Goal: Task Accomplishment & Management: Use online tool/utility

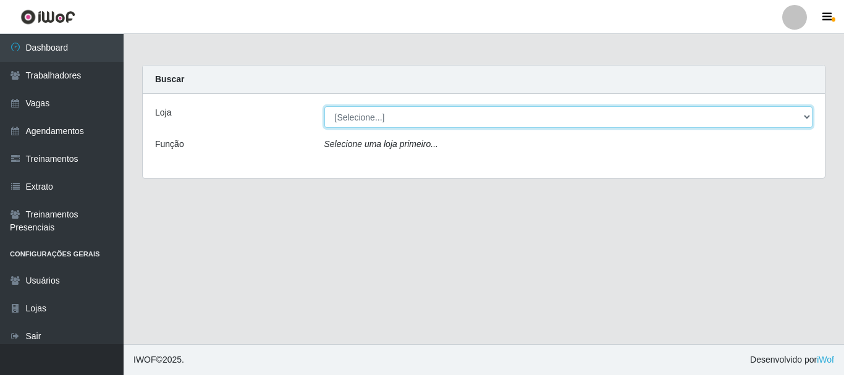
click at [431, 114] on select "[Selecione...] Necão Restaurante" at bounding box center [569, 117] width 489 height 22
select select "334"
click at [325, 106] on select "[Selecione...] Necão Restaurante" at bounding box center [569, 117] width 489 height 22
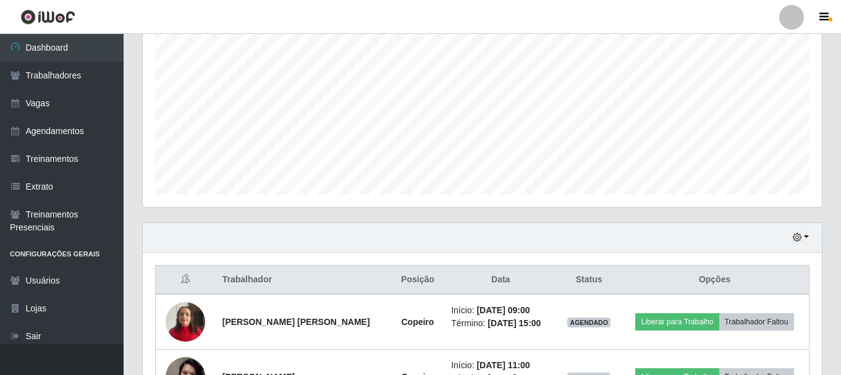
scroll to position [336, 0]
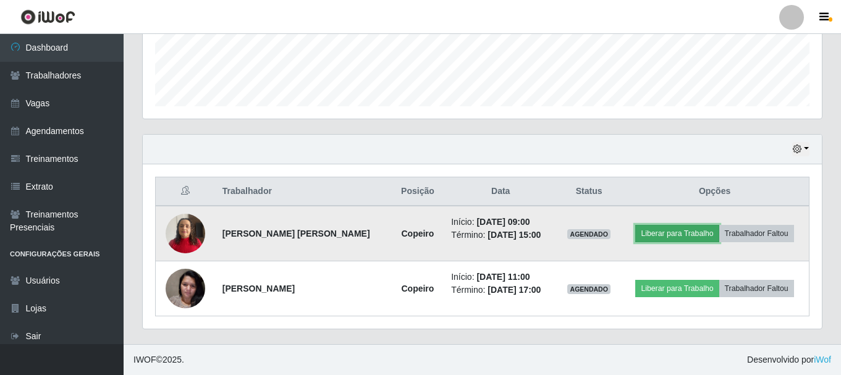
click at [651, 238] on button "Liberar para Trabalho" at bounding box center [676, 233] width 83 height 17
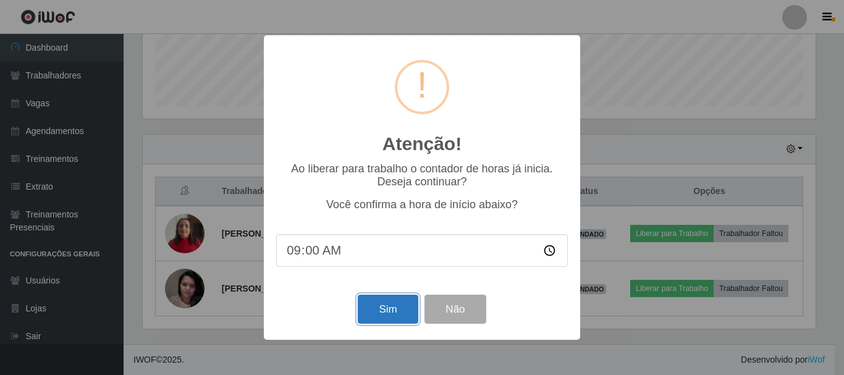
click at [410, 305] on button "Sim" at bounding box center [388, 309] width 60 height 29
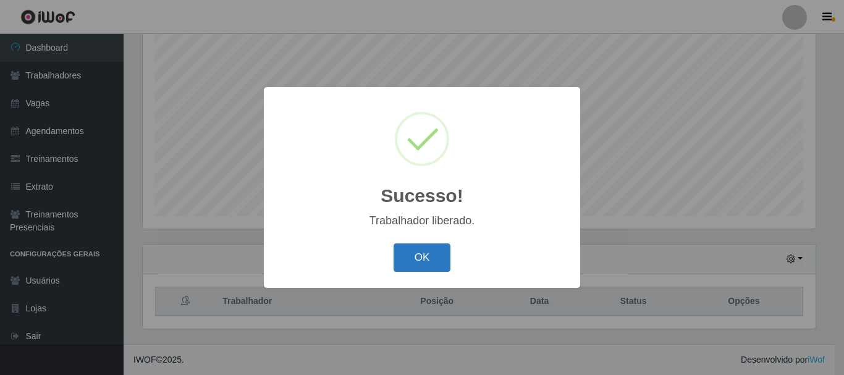
click at [441, 263] on button "OK" at bounding box center [422, 258] width 57 height 29
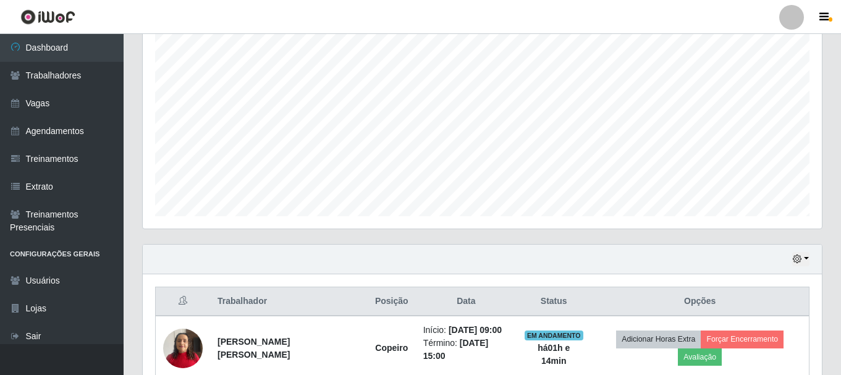
scroll to position [336, 0]
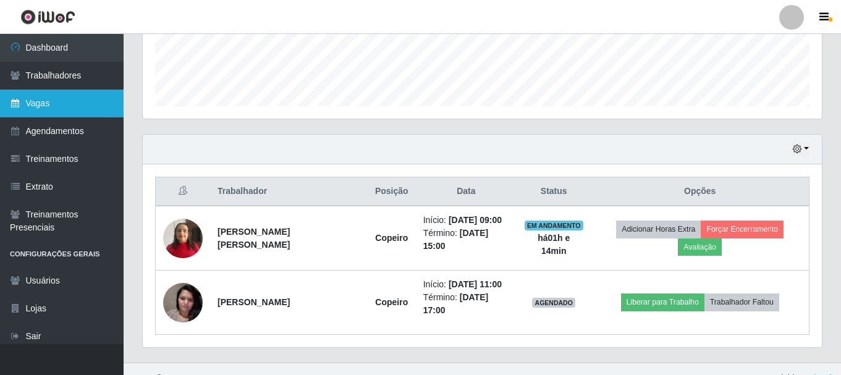
click at [86, 108] on link "Vagas" at bounding box center [62, 104] width 124 height 28
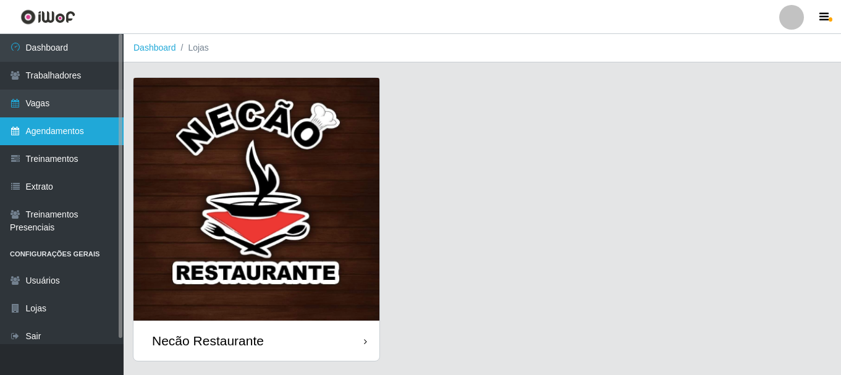
click at [76, 127] on link "Agendamentos" at bounding box center [62, 131] width 124 height 28
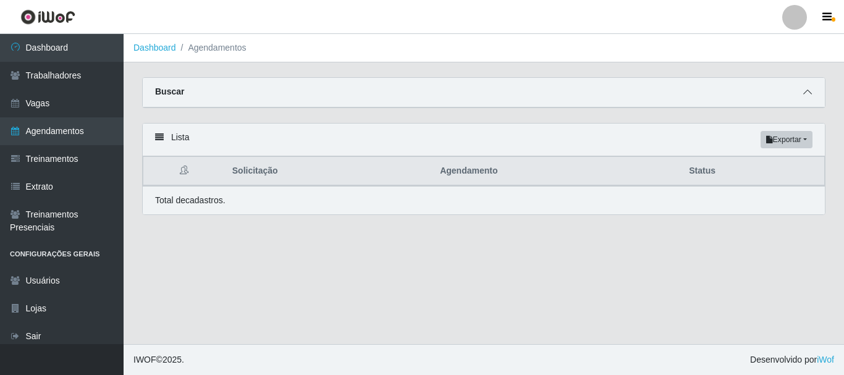
click at [806, 91] on icon at bounding box center [808, 92] width 9 height 9
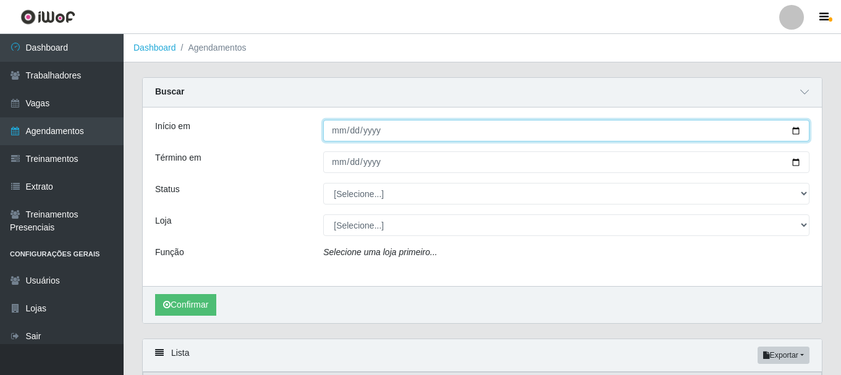
click at [799, 132] on input "Início em" at bounding box center [566, 131] width 486 height 22
type input "[DATE]"
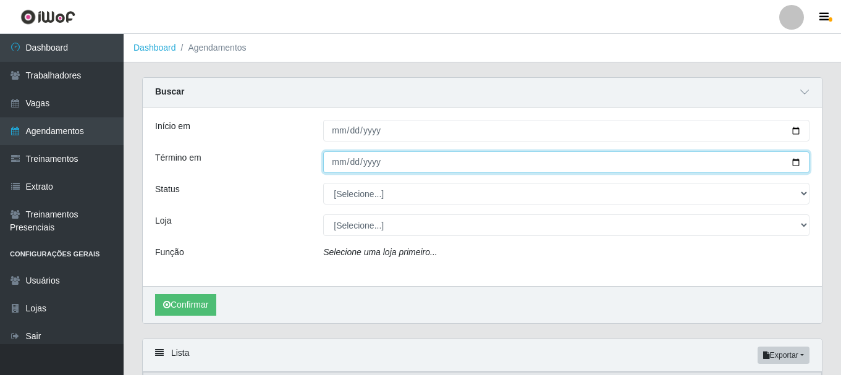
click at [798, 164] on input "Término em" at bounding box center [566, 162] width 486 height 22
type input "[DATE]"
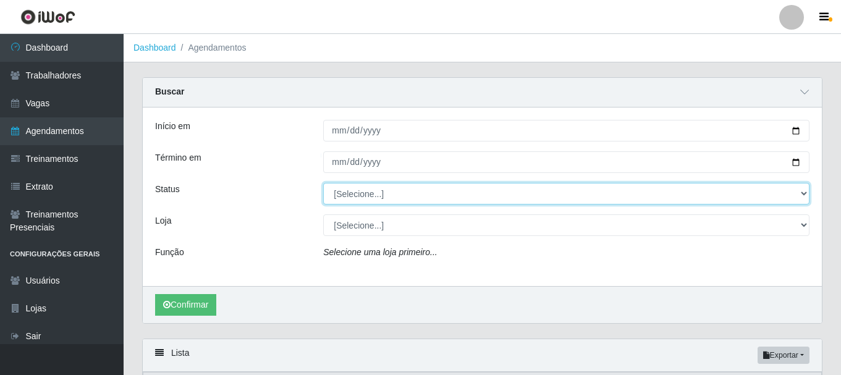
click at [356, 200] on select "[Selecione...] AGENDADO AGUARDANDO LIBERAR EM ANDAMENTO EM REVISÃO FINALIZADO C…" at bounding box center [566, 194] width 486 height 22
select select "AGENDADO"
click at [323, 184] on select "[Selecione...] AGENDADO AGUARDANDO LIBERAR EM ANDAMENTO EM REVISÃO FINALIZADO C…" at bounding box center [566, 194] width 486 height 22
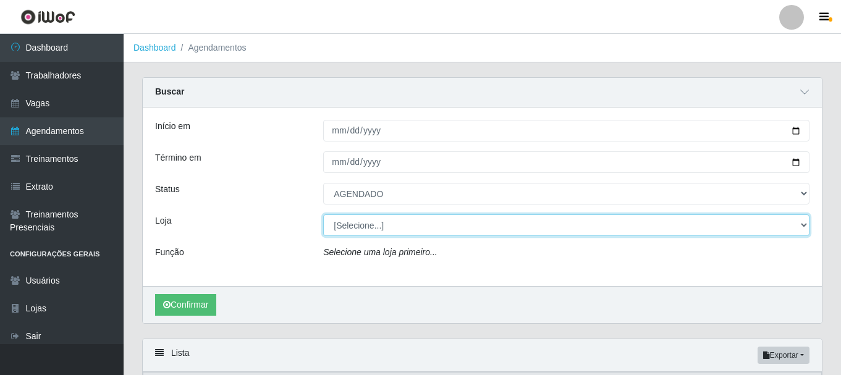
drag, startPoint x: 359, startPoint y: 228, endPoint x: 355, endPoint y: 234, distance: 7.5
click at [359, 228] on select "[Selecione...] Necão Restaurante" at bounding box center [566, 226] width 486 height 22
select select "334"
click at [323, 215] on select "[Selecione...] Necão Restaurante" at bounding box center [566, 226] width 486 height 22
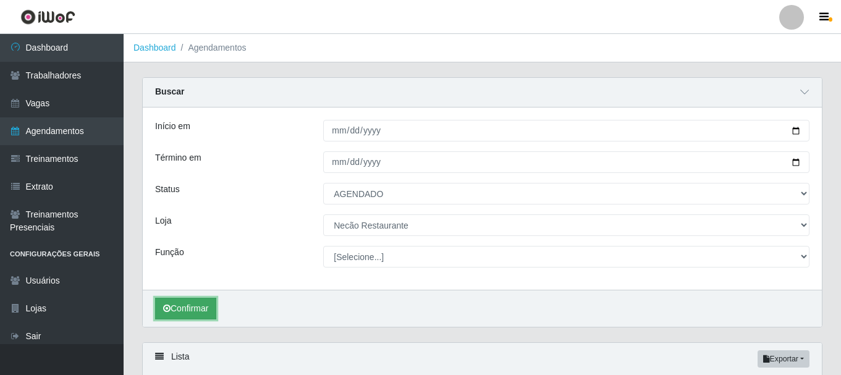
click at [203, 307] on button "Confirmar" at bounding box center [185, 309] width 61 height 22
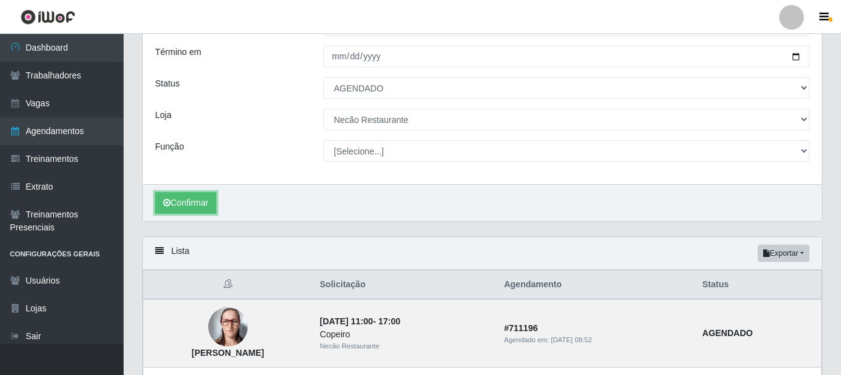
scroll to position [229, 0]
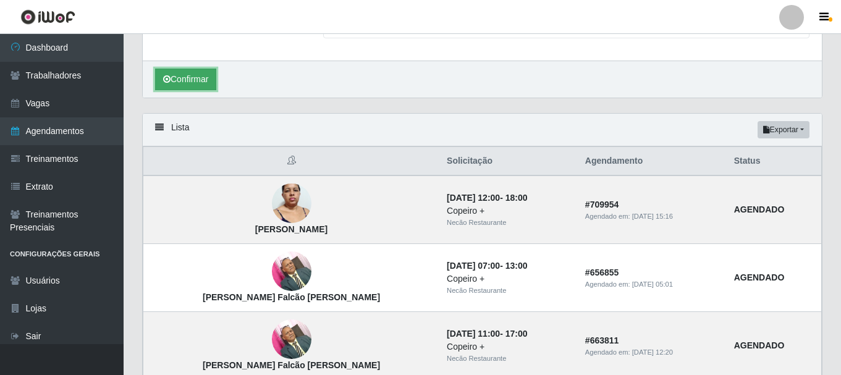
click at [197, 80] on button "Confirmar" at bounding box center [185, 80] width 61 height 22
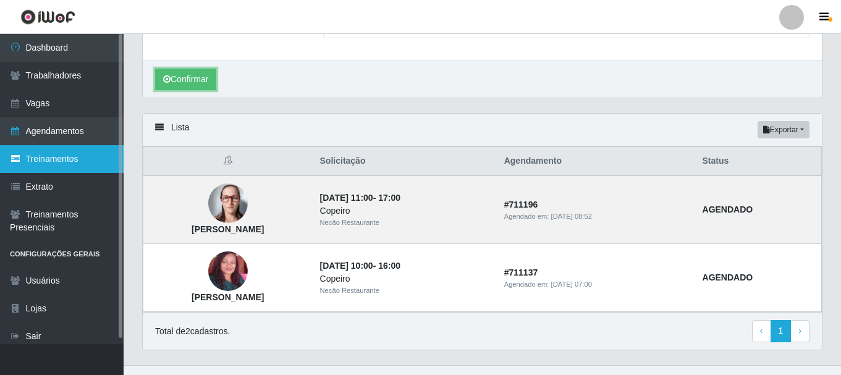
scroll to position [0, 0]
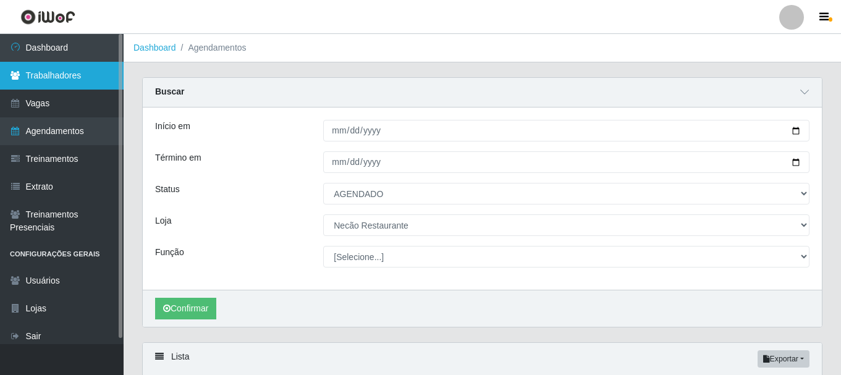
click at [40, 77] on link "Trabalhadores" at bounding box center [62, 76] width 124 height 28
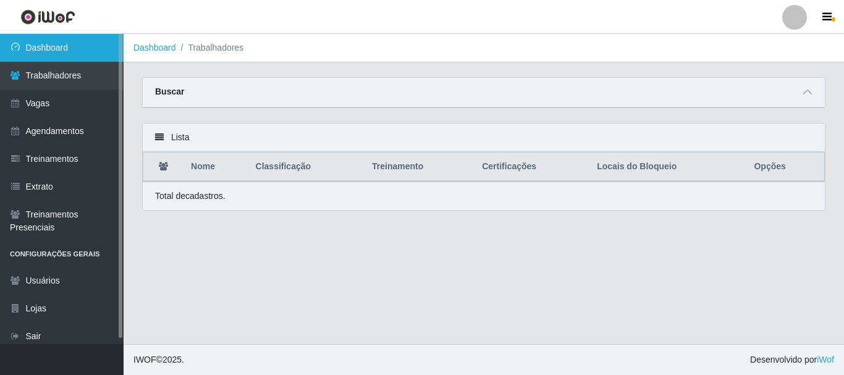
click at [61, 46] on link "Dashboard" at bounding box center [62, 48] width 124 height 28
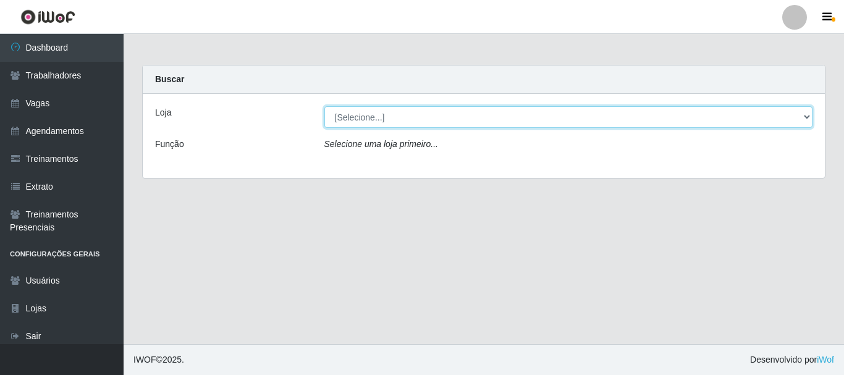
click at [379, 120] on select "[Selecione...] Necão Restaurante" at bounding box center [569, 117] width 489 height 22
select select "334"
click at [325, 106] on select "[Selecione...] Necão Restaurante" at bounding box center [569, 117] width 489 height 22
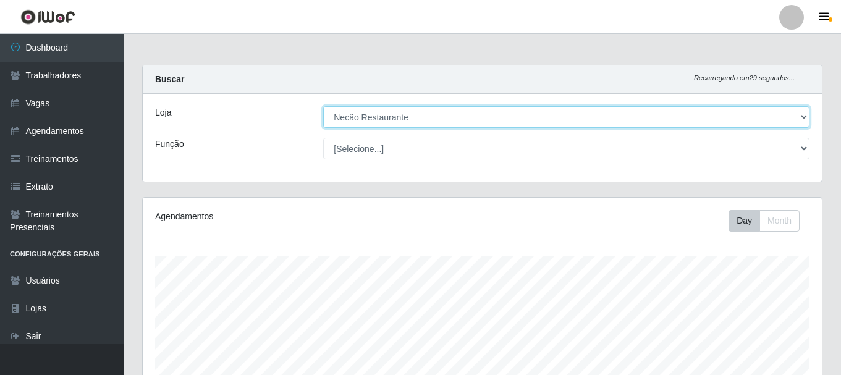
scroll to position [257, 679]
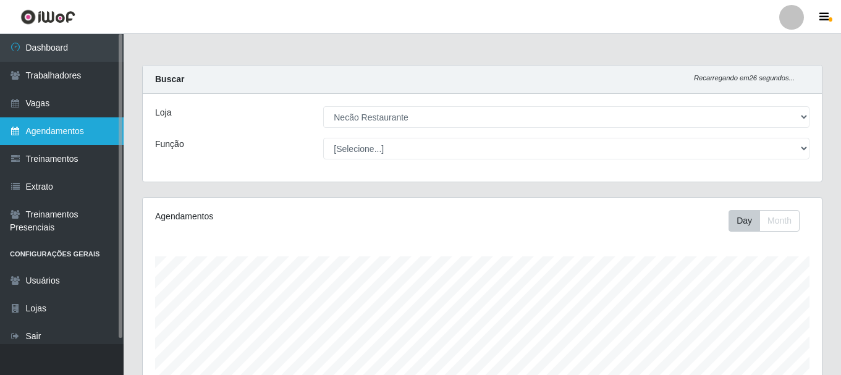
click at [84, 127] on link "Agendamentos" at bounding box center [62, 131] width 124 height 28
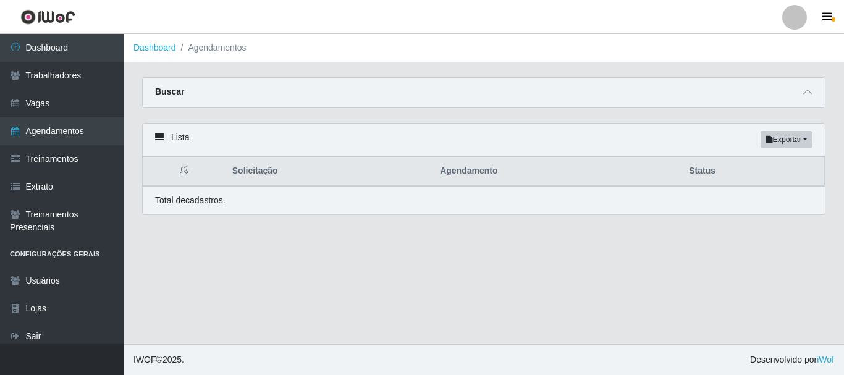
click at [818, 90] on div "Buscar" at bounding box center [484, 93] width 682 height 30
click at [811, 90] on icon at bounding box center [808, 92] width 9 height 9
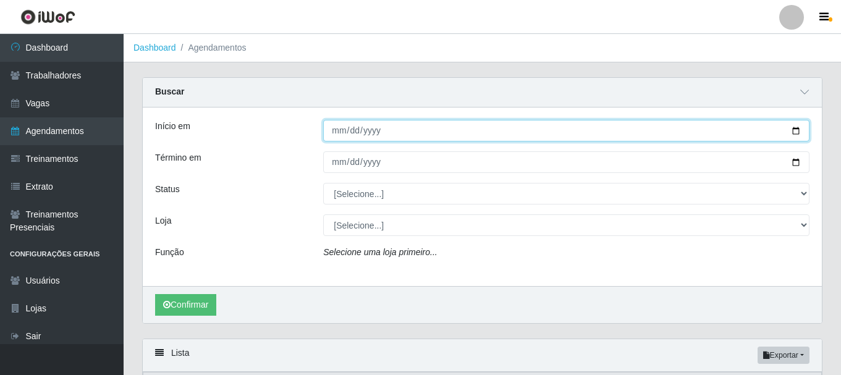
click at [796, 133] on input "Início em" at bounding box center [566, 131] width 486 height 22
type input "[DATE]"
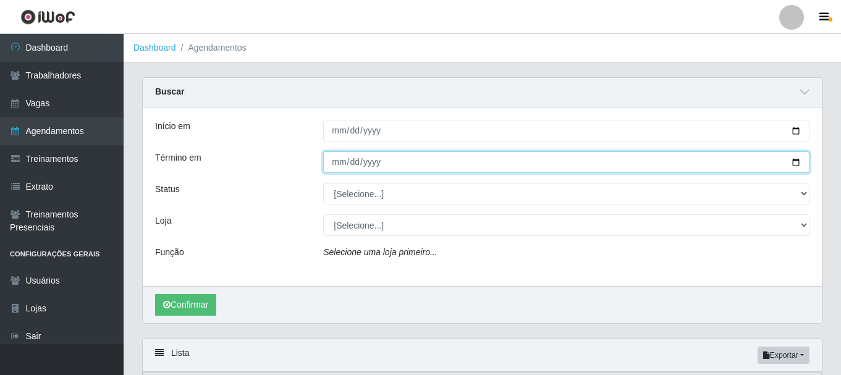
click at [789, 161] on input "Término em" at bounding box center [566, 162] width 486 height 22
click at [796, 161] on input "Término em" at bounding box center [566, 162] width 486 height 22
type input "[DATE]"
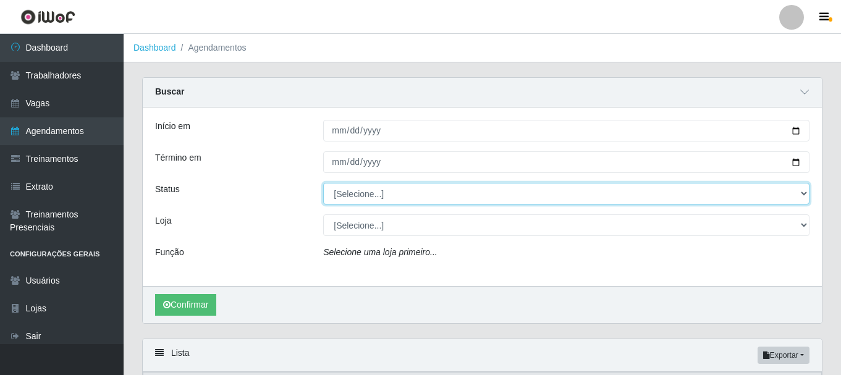
click at [346, 200] on select "[Selecione...] AGENDADO AGUARDANDO LIBERAR EM ANDAMENTO EM REVISÃO FINALIZADO C…" at bounding box center [566, 194] width 486 height 22
select select "AGENDADO"
click at [323, 184] on select "[Selecione...] AGENDADO AGUARDANDO LIBERAR EM ANDAMENTO EM REVISÃO FINALIZADO C…" at bounding box center [566, 194] width 486 height 22
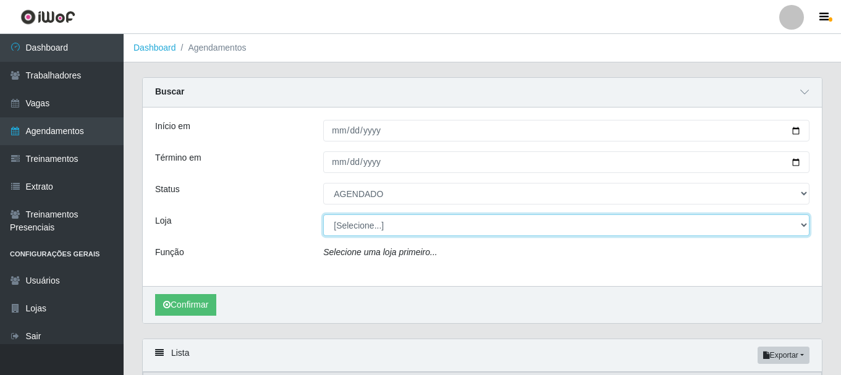
click at [349, 226] on select "[Selecione...] Necão Restaurante" at bounding box center [566, 226] width 486 height 22
select select "334"
click at [323, 215] on select "[Selecione...] Necão Restaurante" at bounding box center [566, 226] width 486 height 22
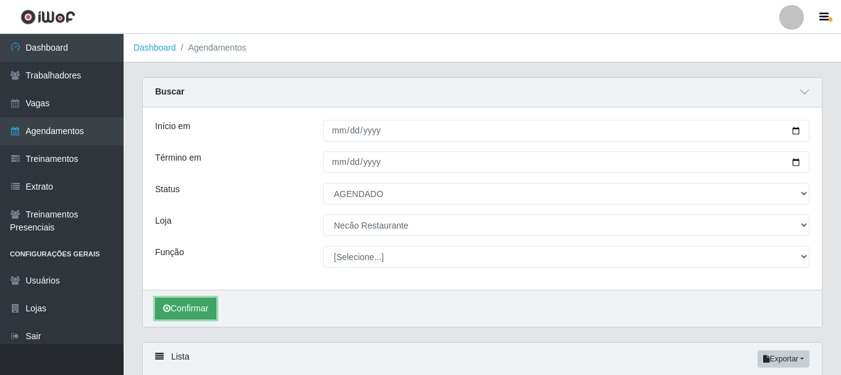
click at [187, 316] on button "Confirmar" at bounding box center [185, 309] width 61 height 22
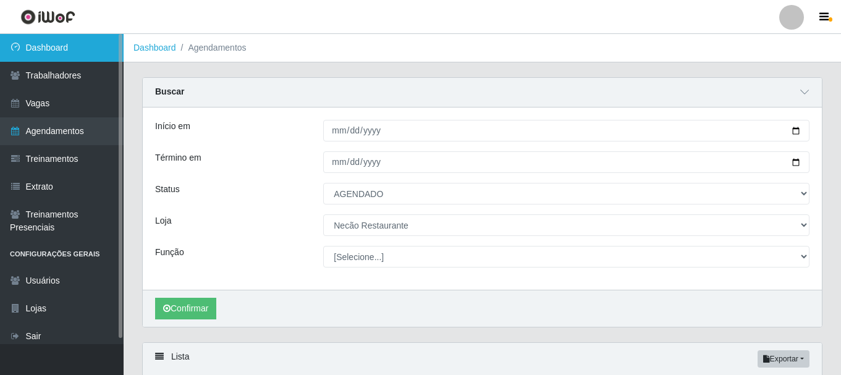
click at [49, 43] on link "Dashboard" at bounding box center [62, 48] width 124 height 28
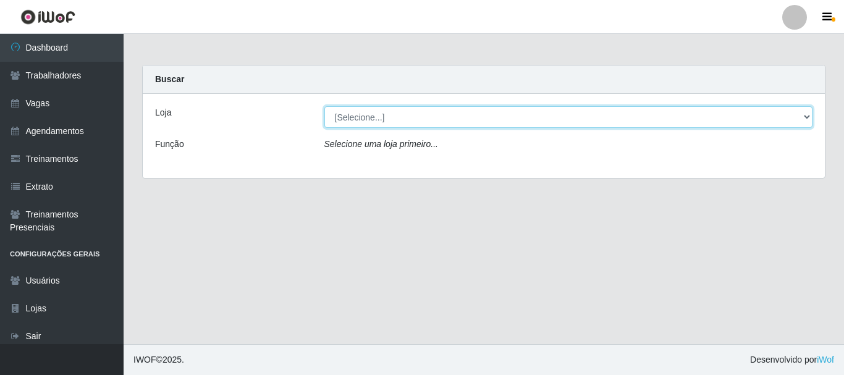
click at [418, 117] on select "[Selecione...] Necão Restaurante" at bounding box center [569, 117] width 489 height 22
click at [384, 108] on select "[Selecione...] Necão Restaurante" at bounding box center [569, 117] width 489 height 22
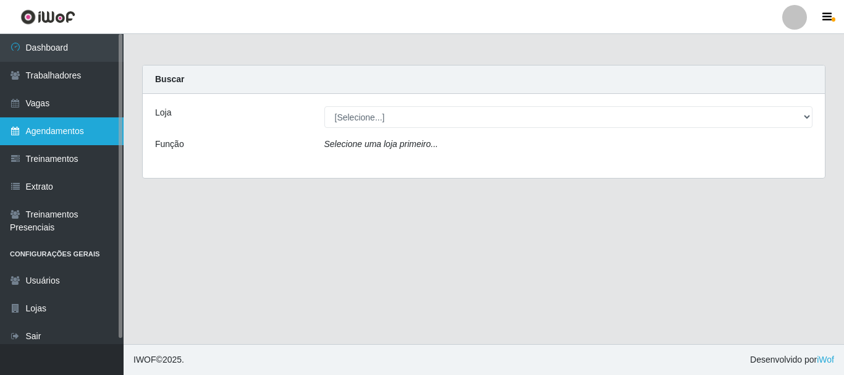
click at [49, 135] on link "Agendamentos" at bounding box center [62, 131] width 124 height 28
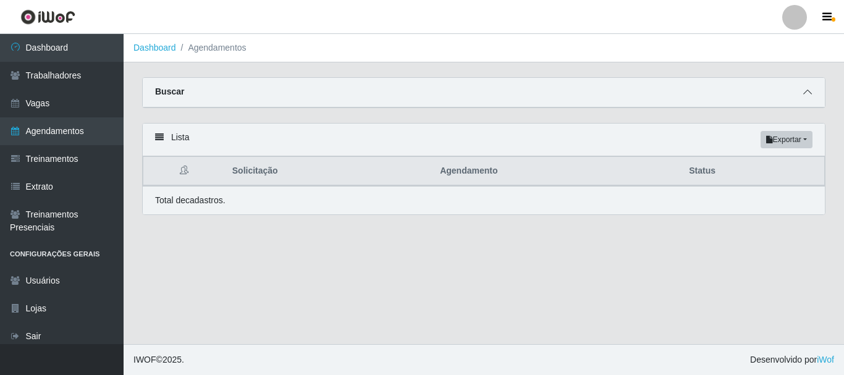
click at [812, 92] on icon at bounding box center [808, 92] width 9 height 9
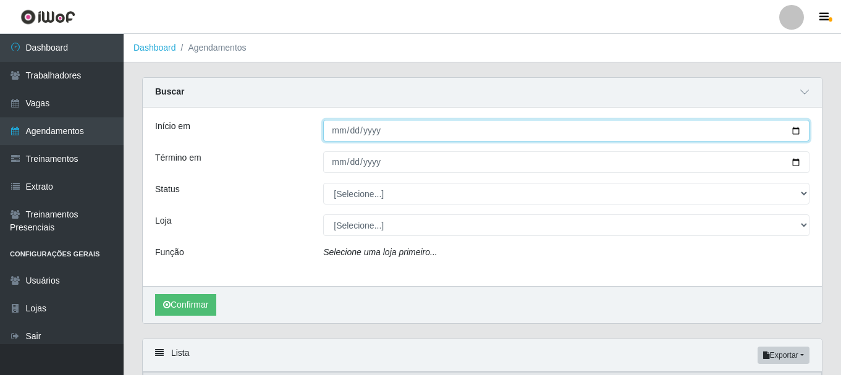
click at [798, 132] on input "Início em" at bounding box center [566, 131] width 486 height 22
type input "[DATE]"
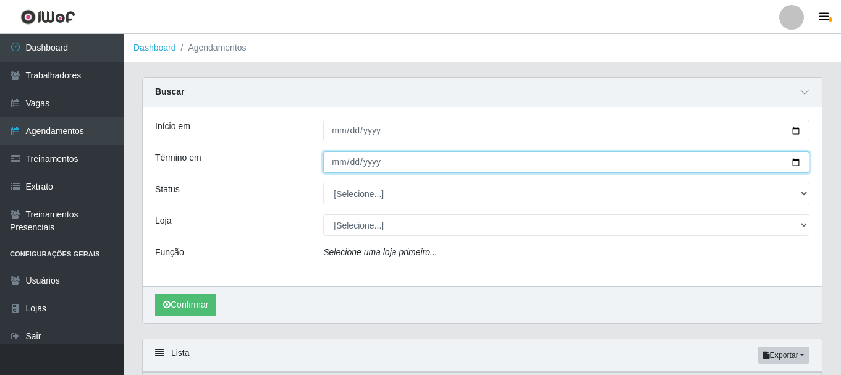
click at [802, 163] on input "Término em" at bounding box center [566, 162] width 486 height 22
click at [792, 163] on input "Término em" at bounding box center [566, 162] width 486 height 22
type input "[DATE]"
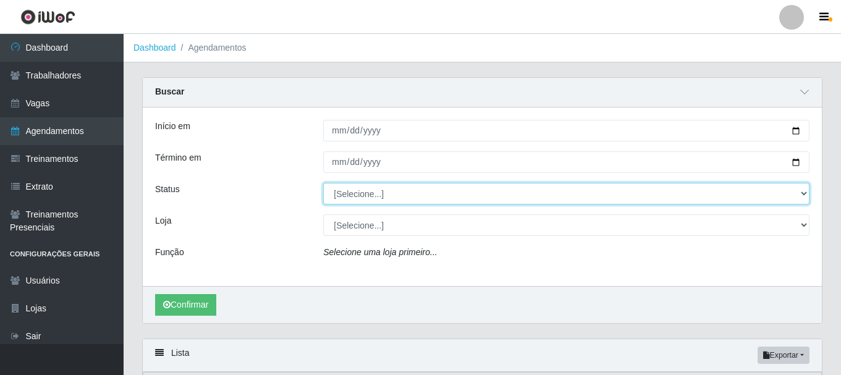
click at [362, 192] on select "[Selecione...] AGENDADO AGUARDANDO LIBERAR EM ANDAMENTO EM REVISÃO FINALIZADO C…" at bounding box center [566, 194] width 486 height 22
select select "AGENDADO"
click at [323, 184] on select "[Selecione...] AGENDADO AGUARDANDO LIBERAR EM ANDAMENTO EM REVISÃO FINALIZADO C…" at bounding box center [566, 194] width 486 height 22
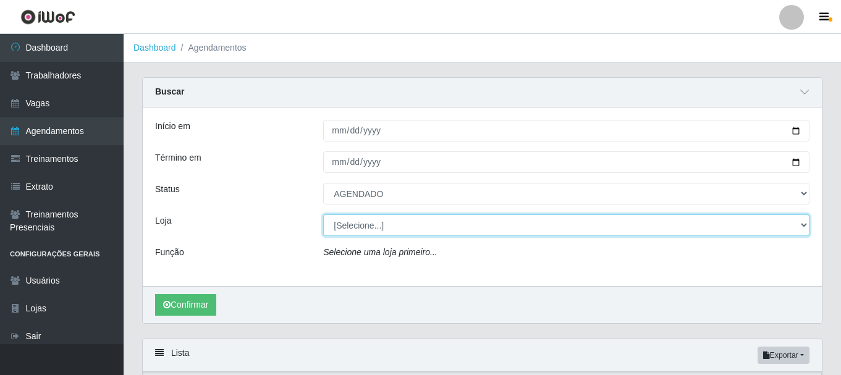
click at [356, 234] on select "[Selecione...] Necão Restaurante" at bounding box center [566, 226] width 486 height 22
select select "334"
click at [323, 215] on select "[Selecione...] Necão Restaurante" at bounding box center [566, 226] width 486 height 22
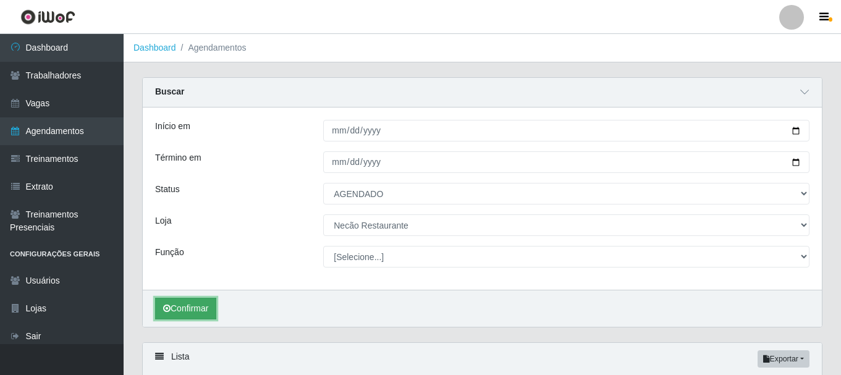
click at [165, 310] on icon "submit" at bounding box center [166, 308] width 7 height 9
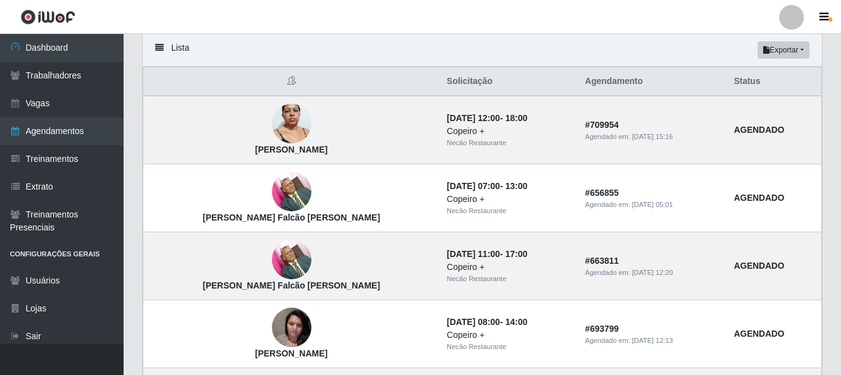
scroll to position [185, 0]
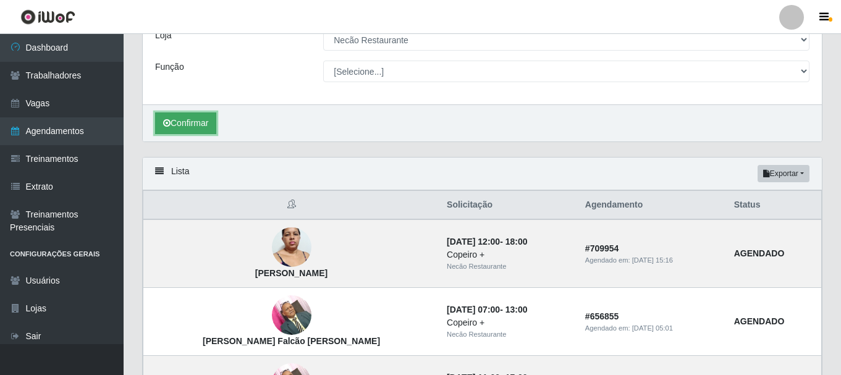
click at [200, 119] on button "Confirmar" at bounding box center [185, 124] width 61 height 22
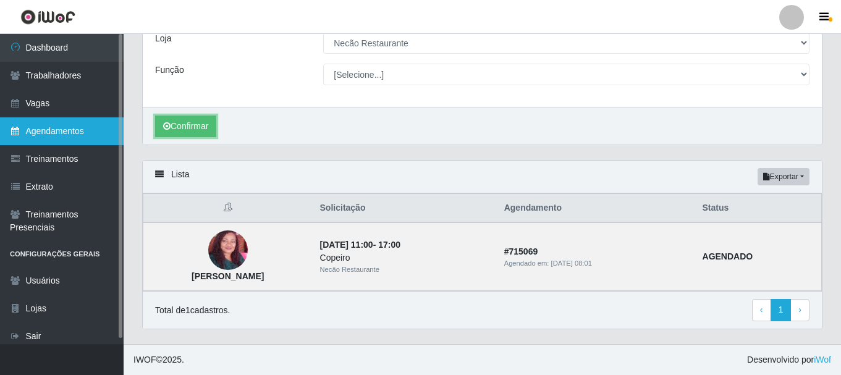
scroll to position [0, 0]
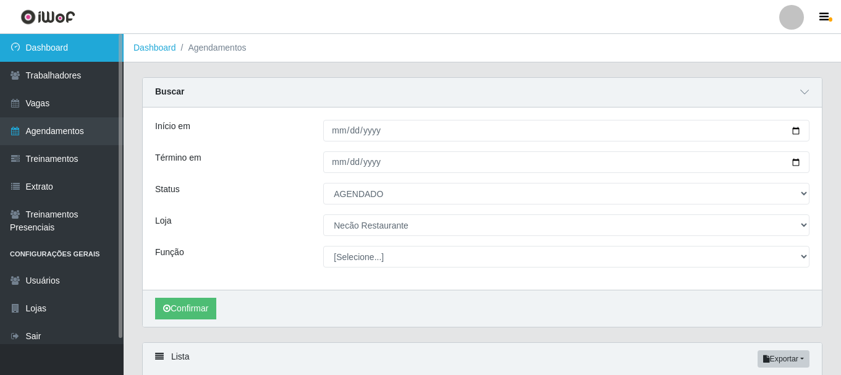
click at [85, 46] on link "Dashboard" at bounding box center [62, 48] width 124 height 28
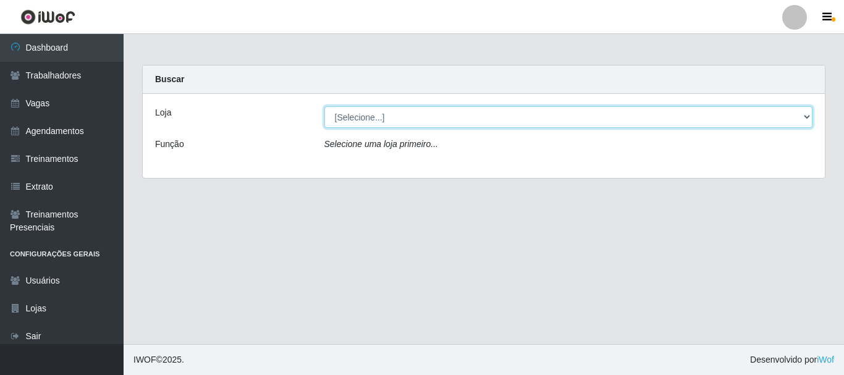
click at [359, 113] on select "[Selecione...] Necão Restaurante" at bounding box center [569, 117] width 489 height 22
select select "334"
click at [325, 106] on select "[Selecione...] Necão Restaurante" at bounding box center [569, 117] width 489 height 22
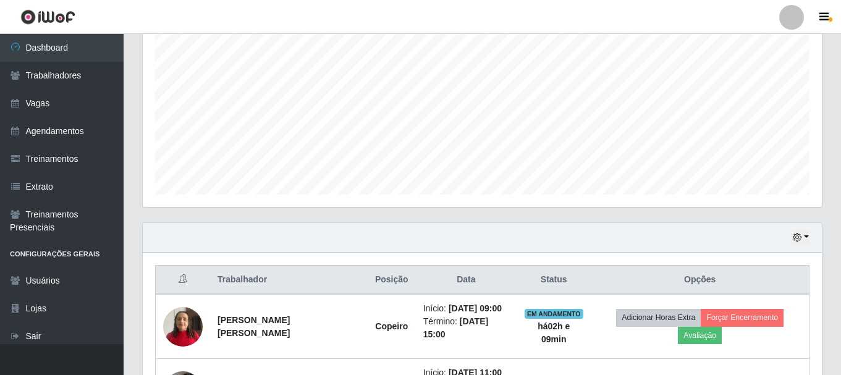
scroll to position [336, 0]
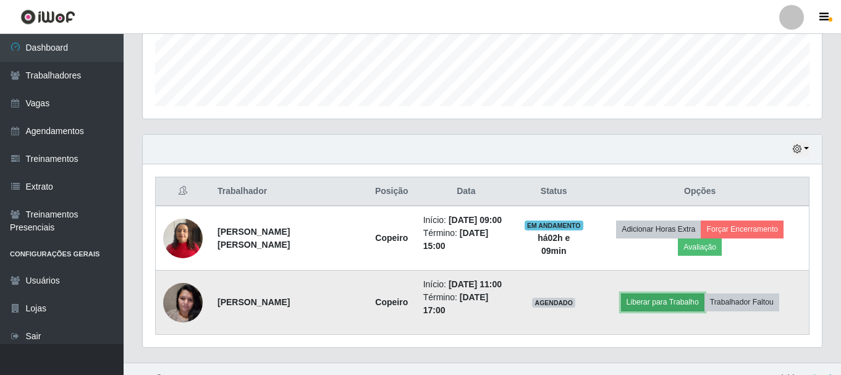
click at [668, 294] on button "Liberar para Trabalho" at bounding box center [662, 302] width 83 height 17
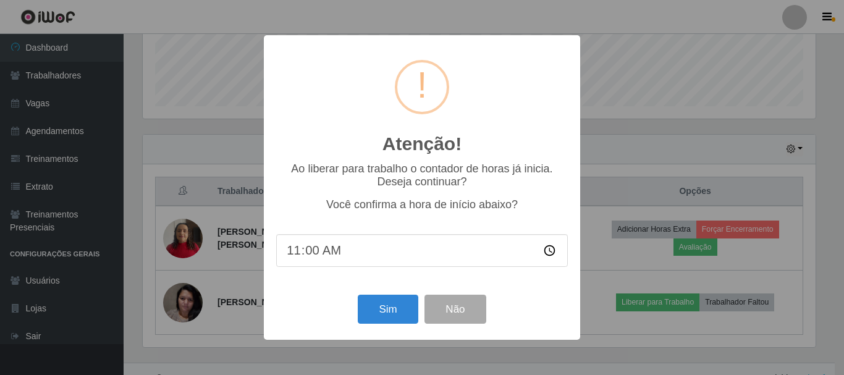
click at [312, 250] on input "11:00" at bounding box center [422, 250] width 292 height 33
type input "11:01"
click at [206, 12] on div "Atenção! × Ao liberar para trabalho o contador de horas [PERSON_NAME] inicia. D…" at bounding box center [422, 187] width 844 height 375
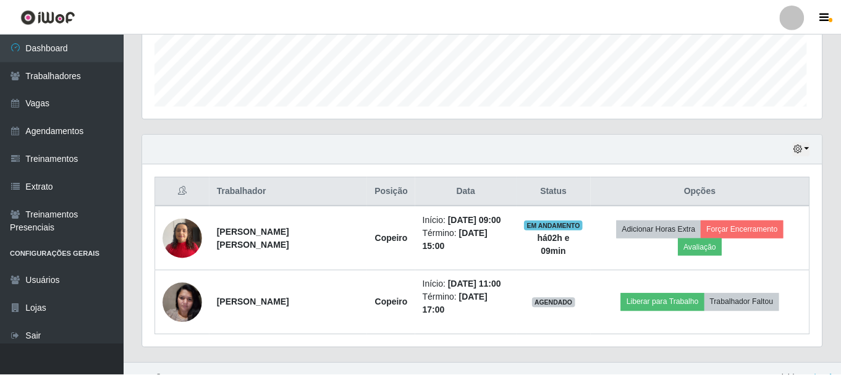
scroll to position [257, 679]
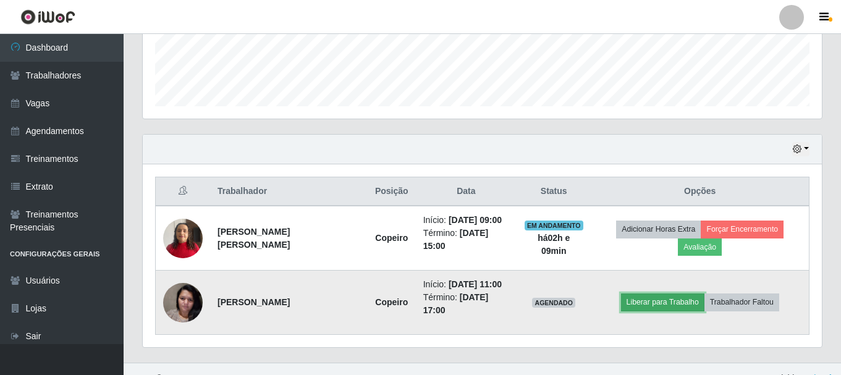
click at [674, 294] on button "Liberar para Trabalho" at bounding box center [662, 302] width 83 height 17
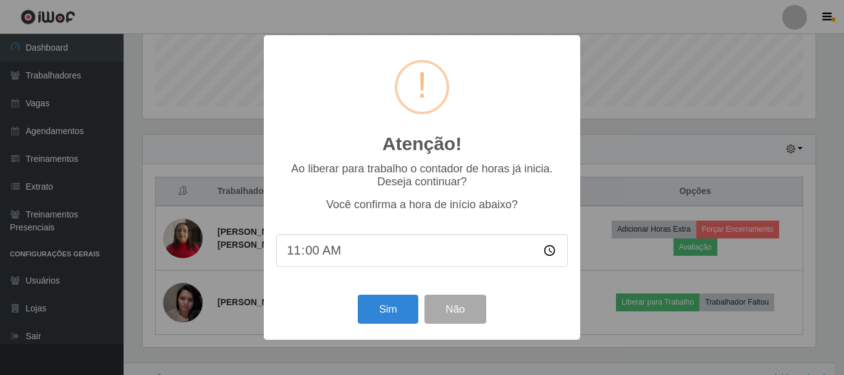
drag, startPoint x: 314, startPoint y: 258, endPoint x: 571, endPoint y: 329, distance: 266.8
click at [315, 258] on input "11:00" at bounding box center [422, 250] width 292 height 33
type input "11:10"
click at [397, 319] on button "Sim" at bounding box center [388, 309] width 60 height 29
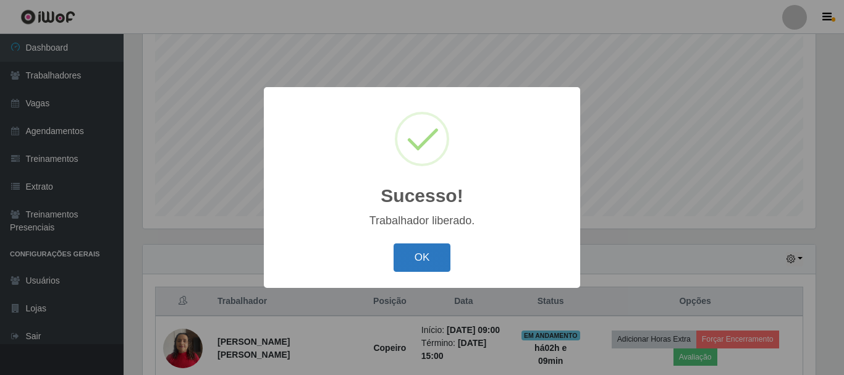
click at [420, 266] on button "OK" at bounding box center [422, 258] width 57 height 29
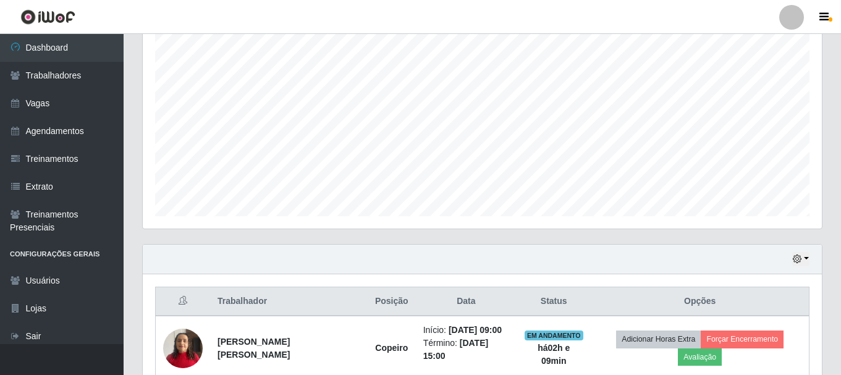
scroll to position [164, 0]
